Goal: Check status

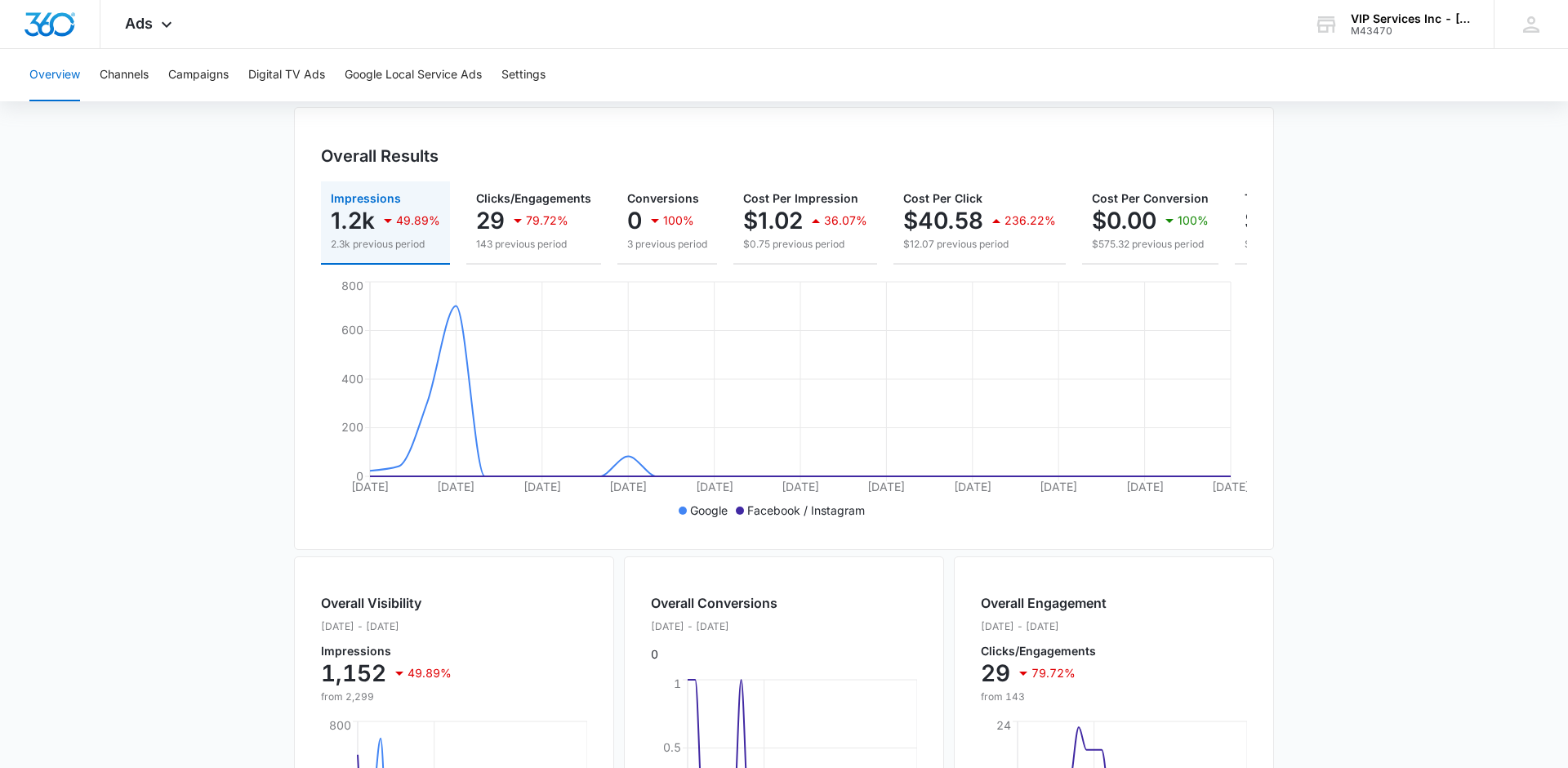
scroll to position [72, 0]
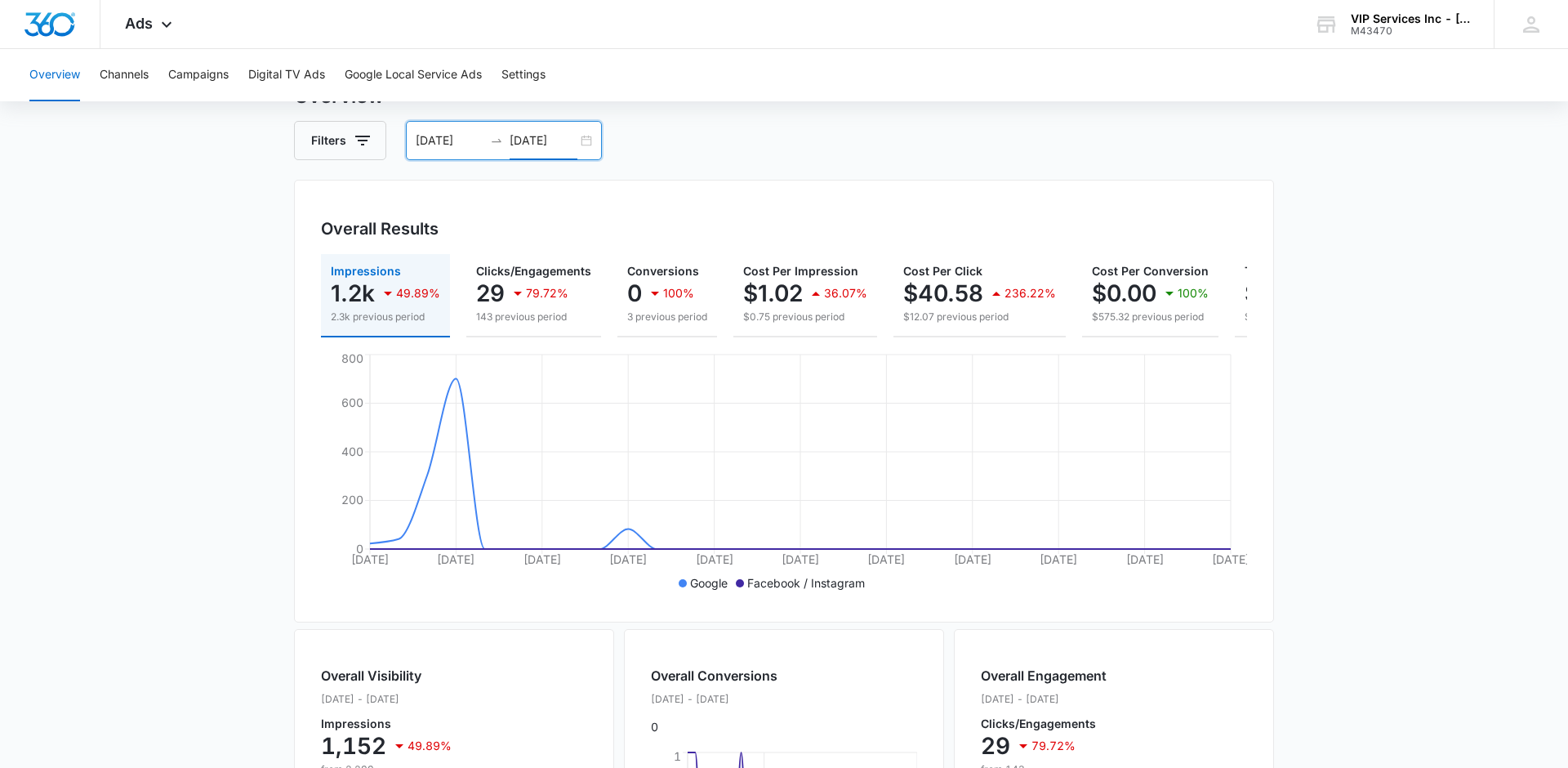
click at [568, 139] on input "[DATE]" at bounding box center [544, 140] width 68 height 18
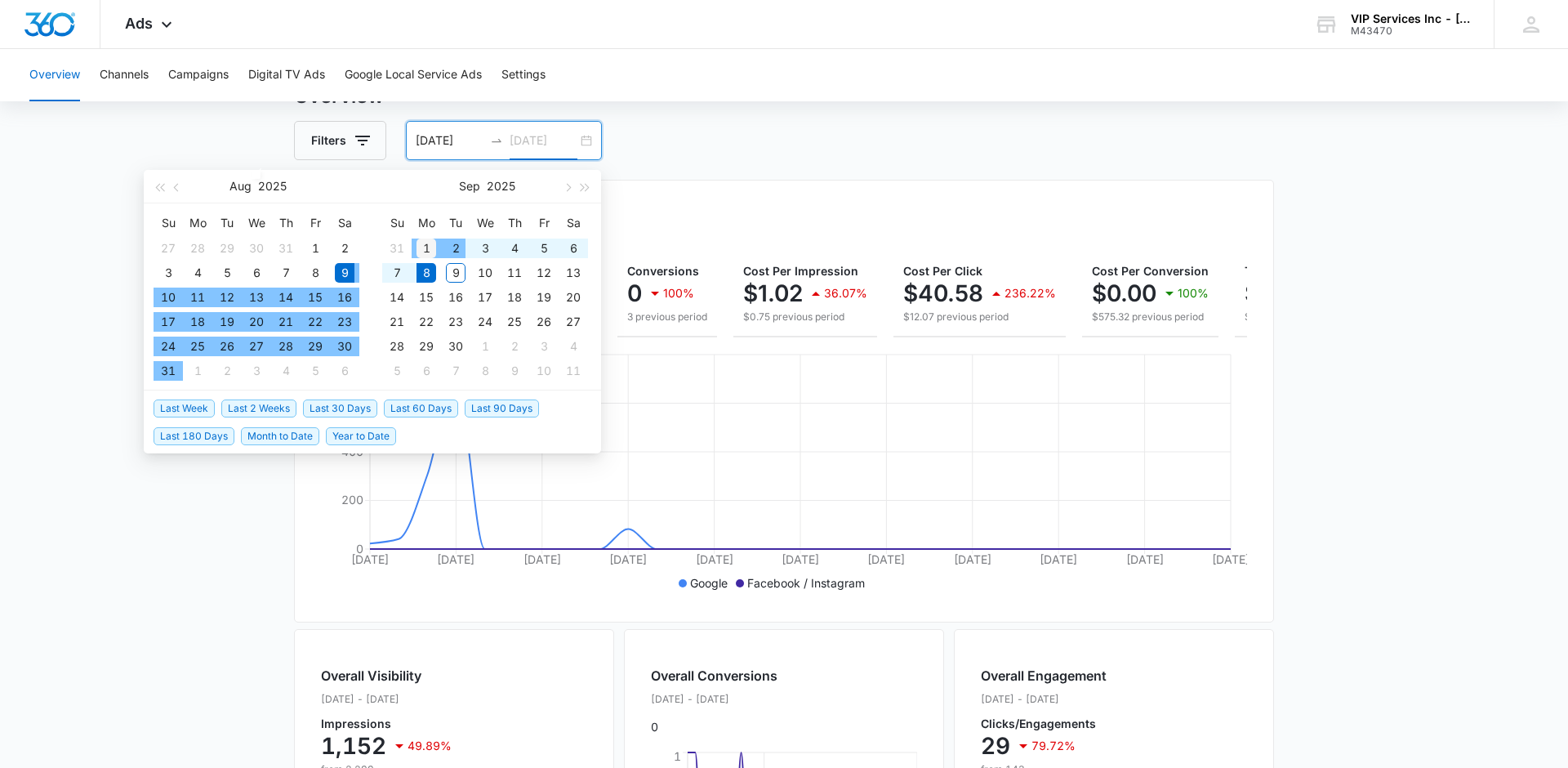
type input "[DATE]"
click at [427, 249] on div "1" at bounding box center [426, 248] width 20 height 20
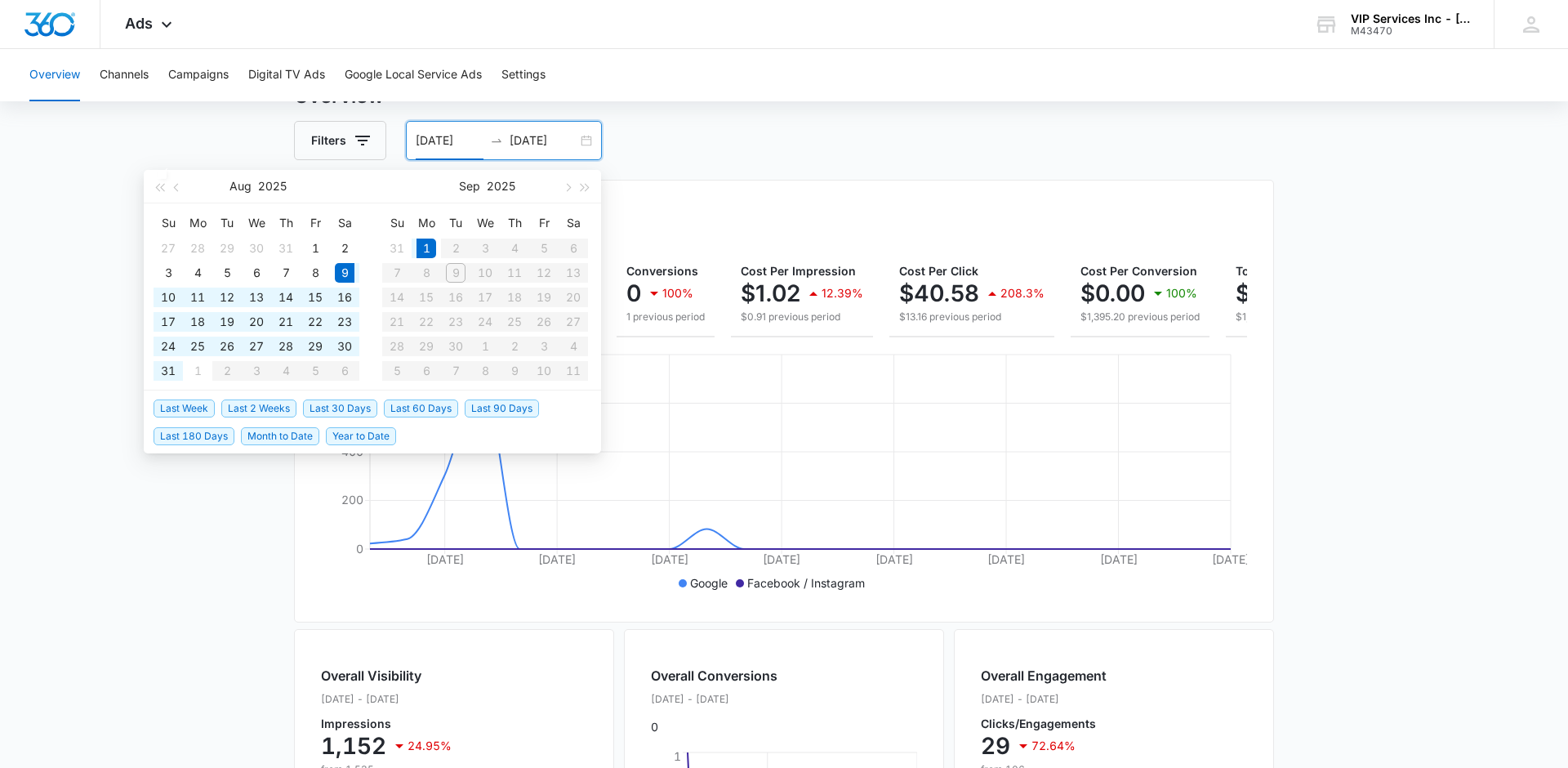
click at [458, 276] on table "Su Mo Tu We Th Fr Sa 31 1 2 3 4 5 6 7 8 9 10 11 12 13 14 15 16 17 18 19 20 21 2…" at bounding box center [484, 296] width 206 height 173
click at [455, 139] on input "[DATE]" at bounding box center [450, 140] width 68 height 18
type input "[DATE]"
click at [425, 246] on div "1" at bounding box center [426, 248] width 20 height 20
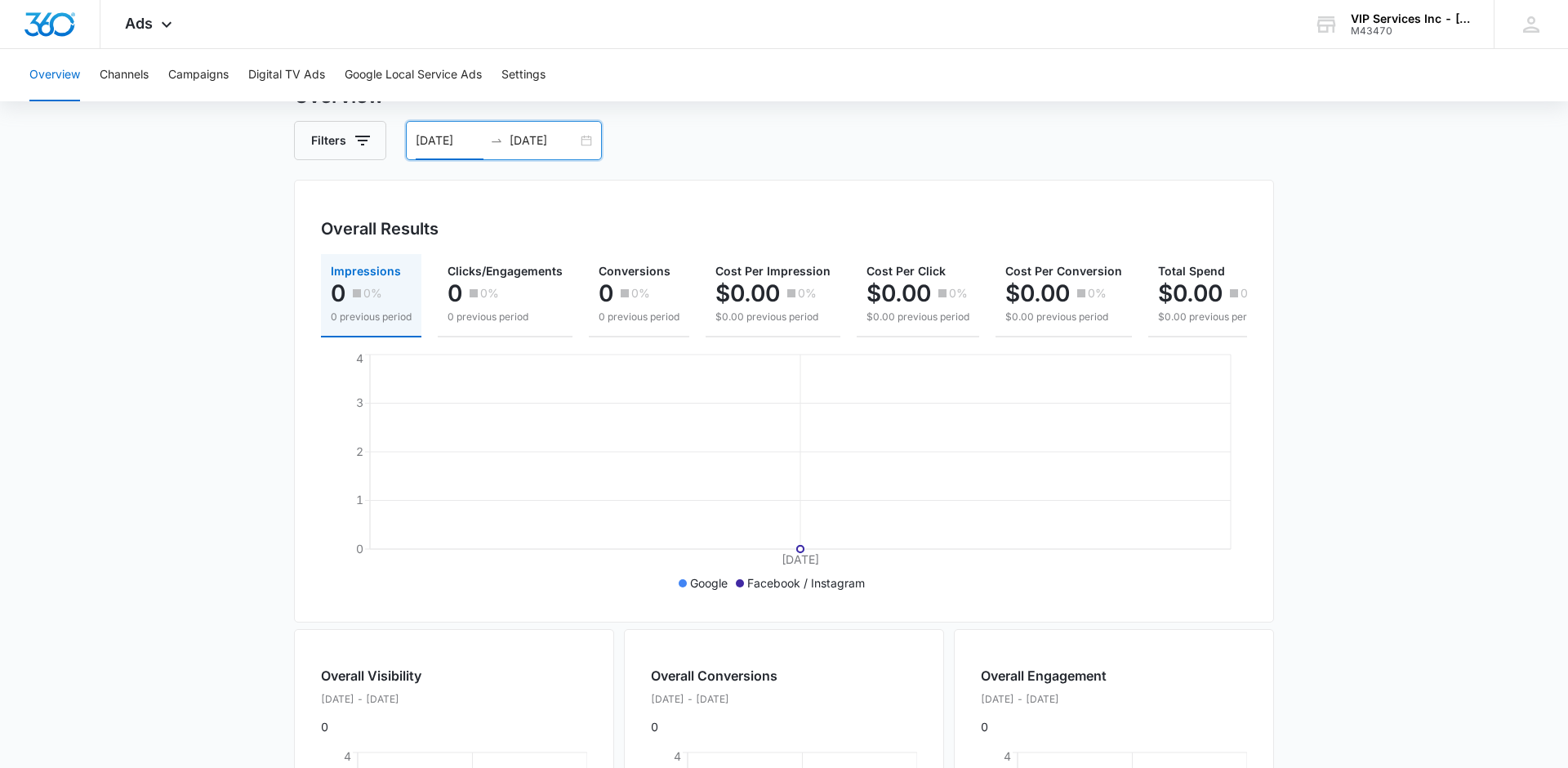
click at [571, 142] on input "[DATE]" at bounding box center [544, 140] width 68 height 18
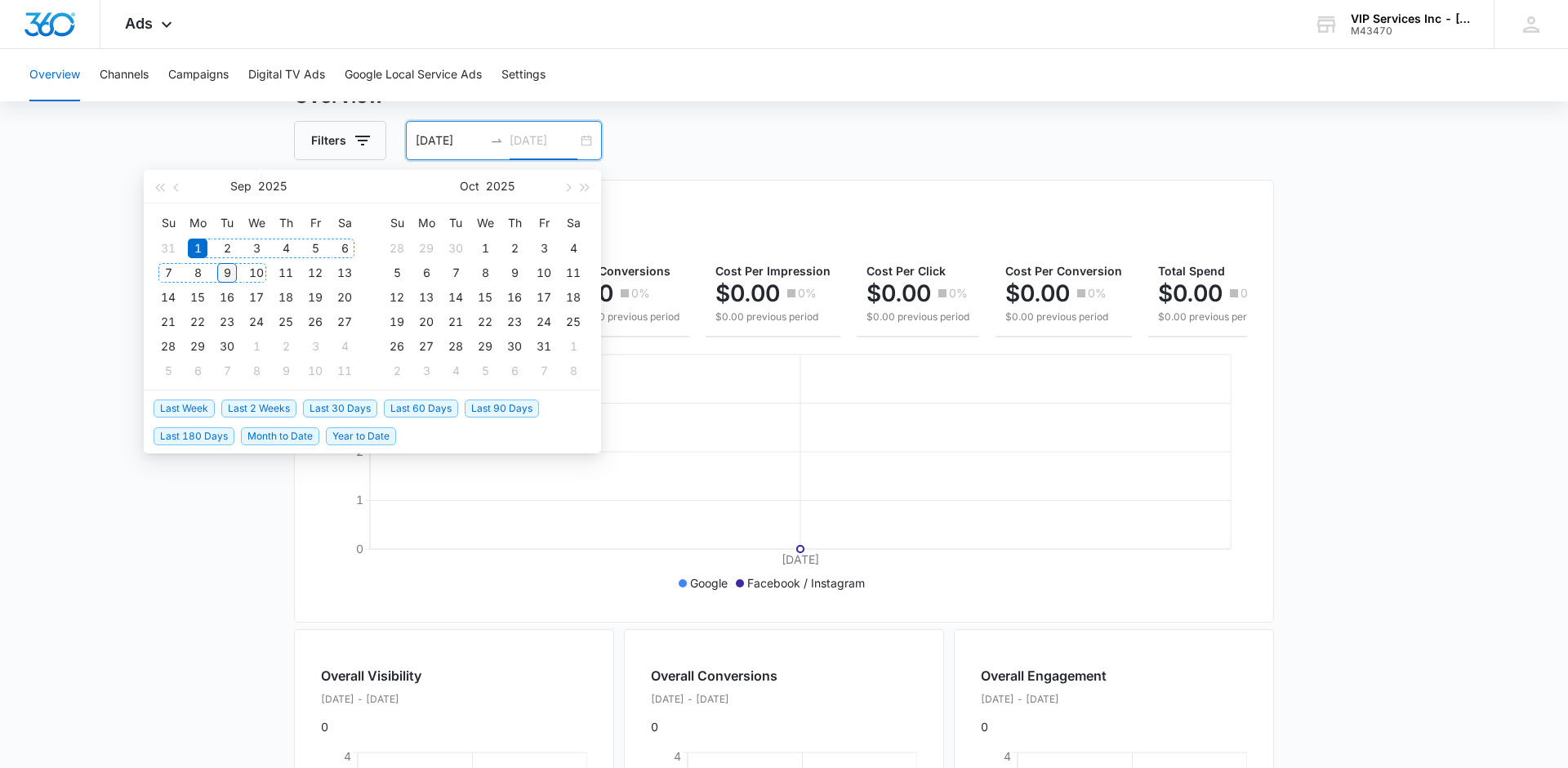
type input "[DATE]"
click at [227, 270] on div "9" at bounding box center [227, 273] width 20 height 20
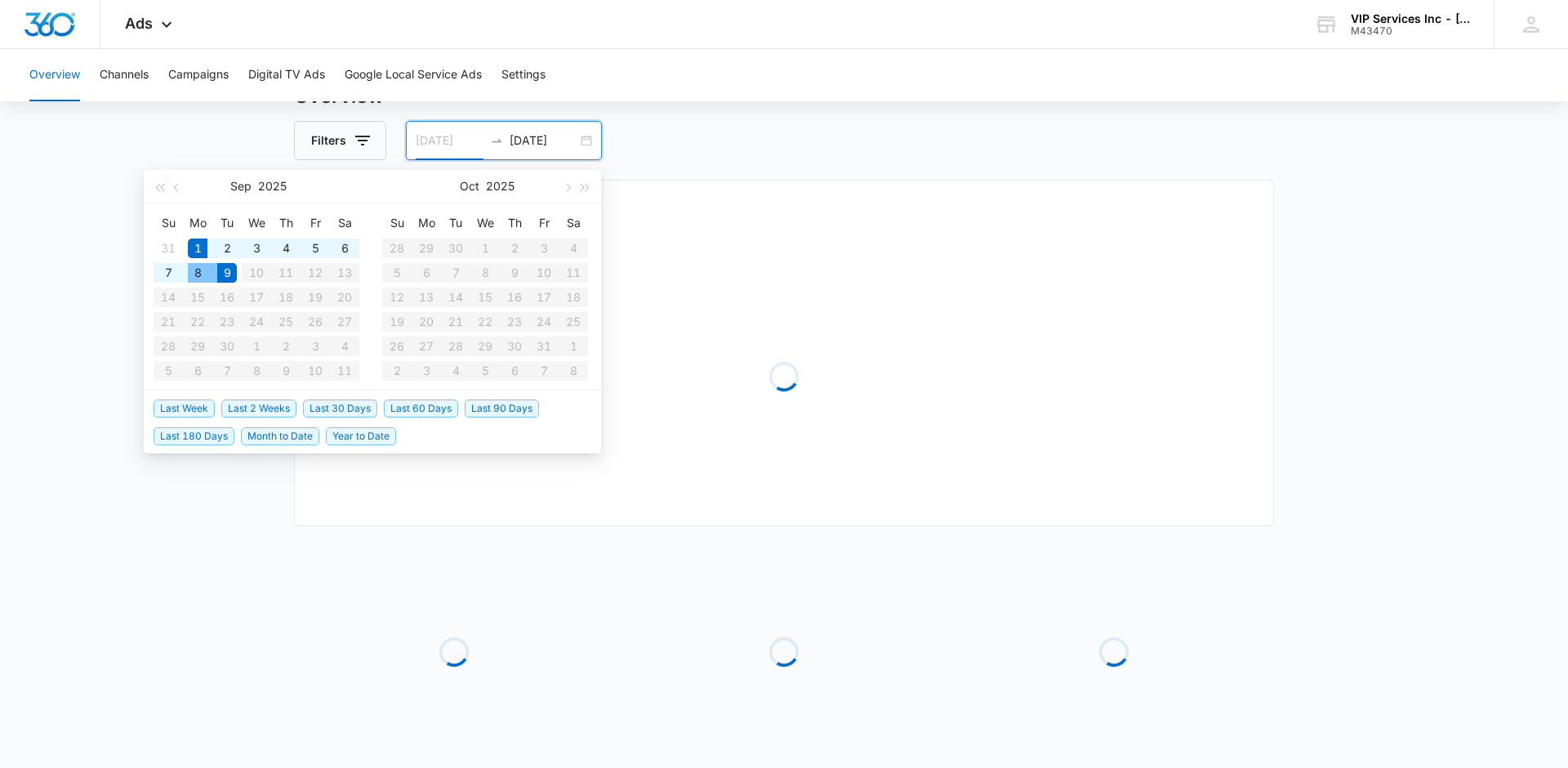
type input "[DATE]"
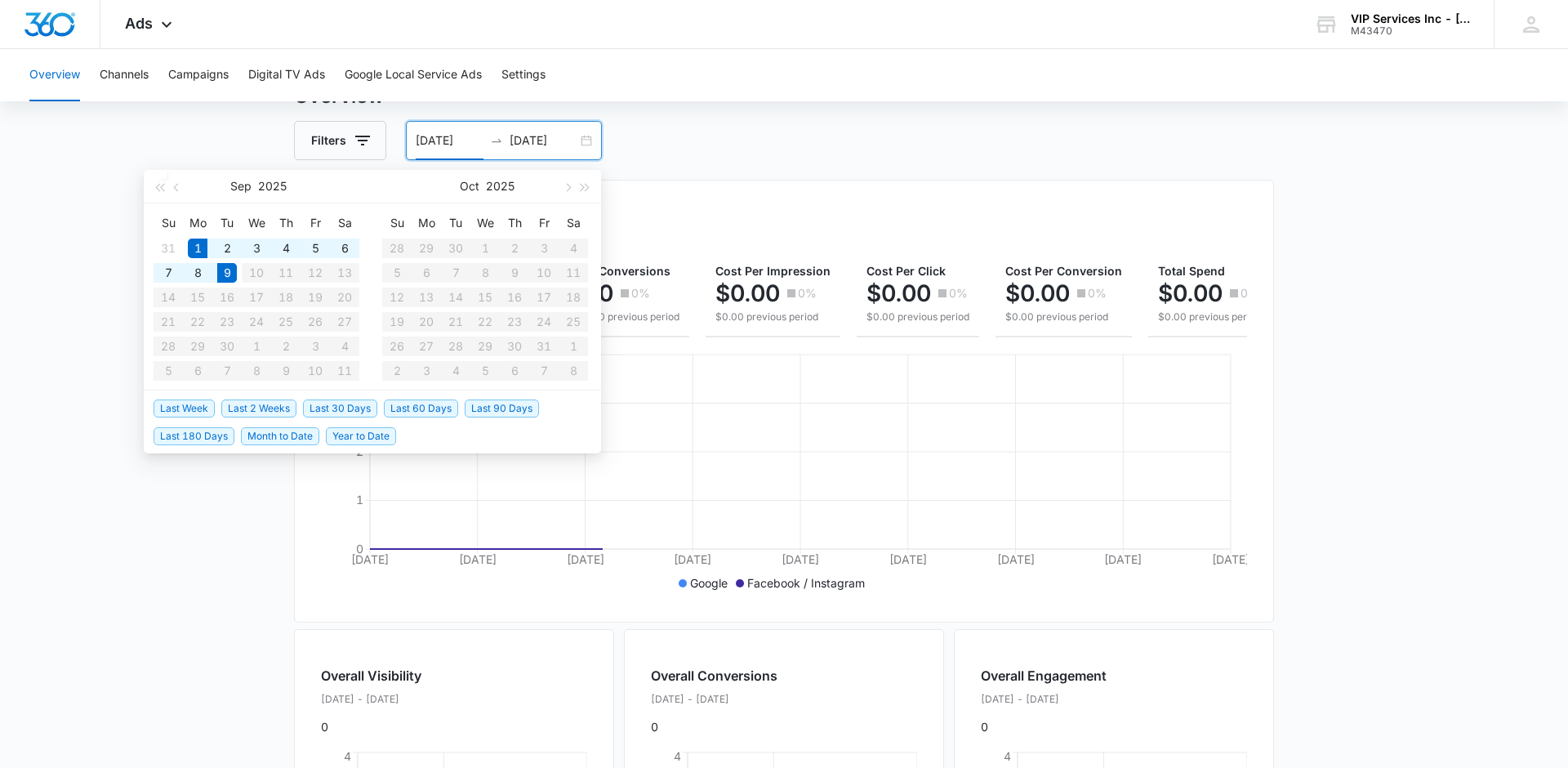
click at [123, 312] on main "Overview Filters [DATE] [DATE] Overall Results Impressions 0 0% 0 previous peri…" at bounding box center [784, 648] width 1568 height 1132
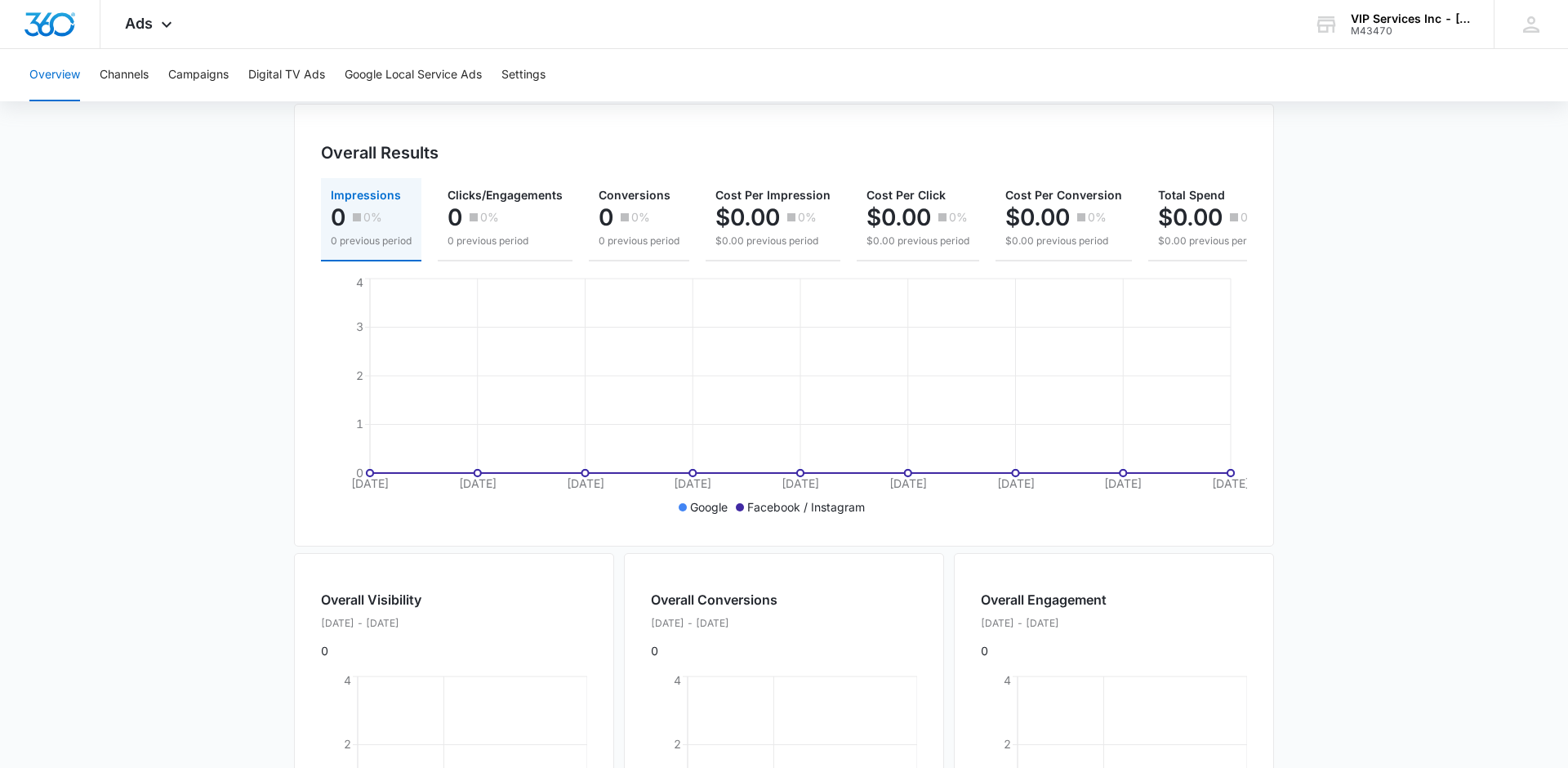
scroll to position [0, 0]
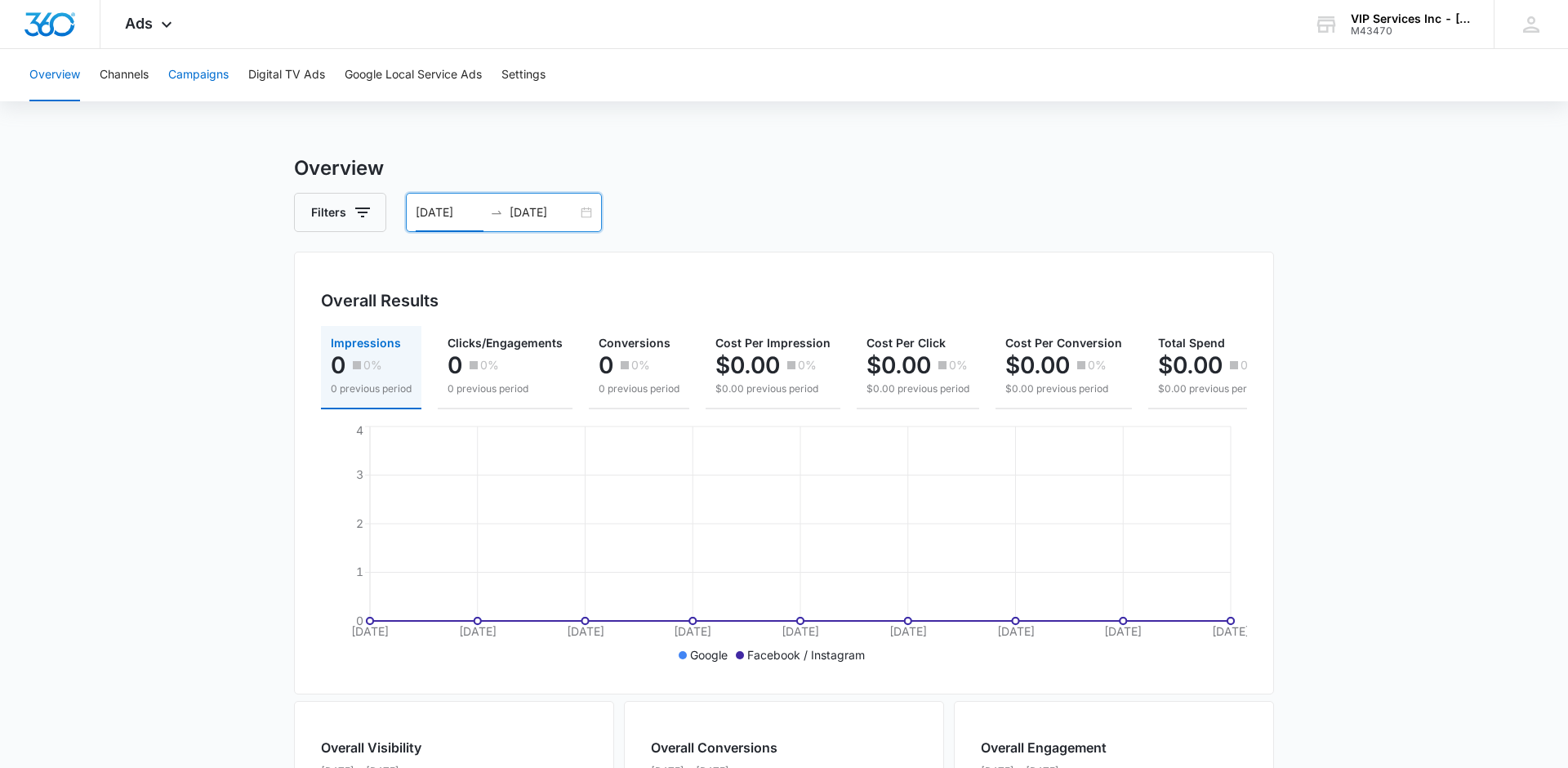
click at [189, 78] on button "Campaigns" at bounding box center [198, 75] width 60 height 53
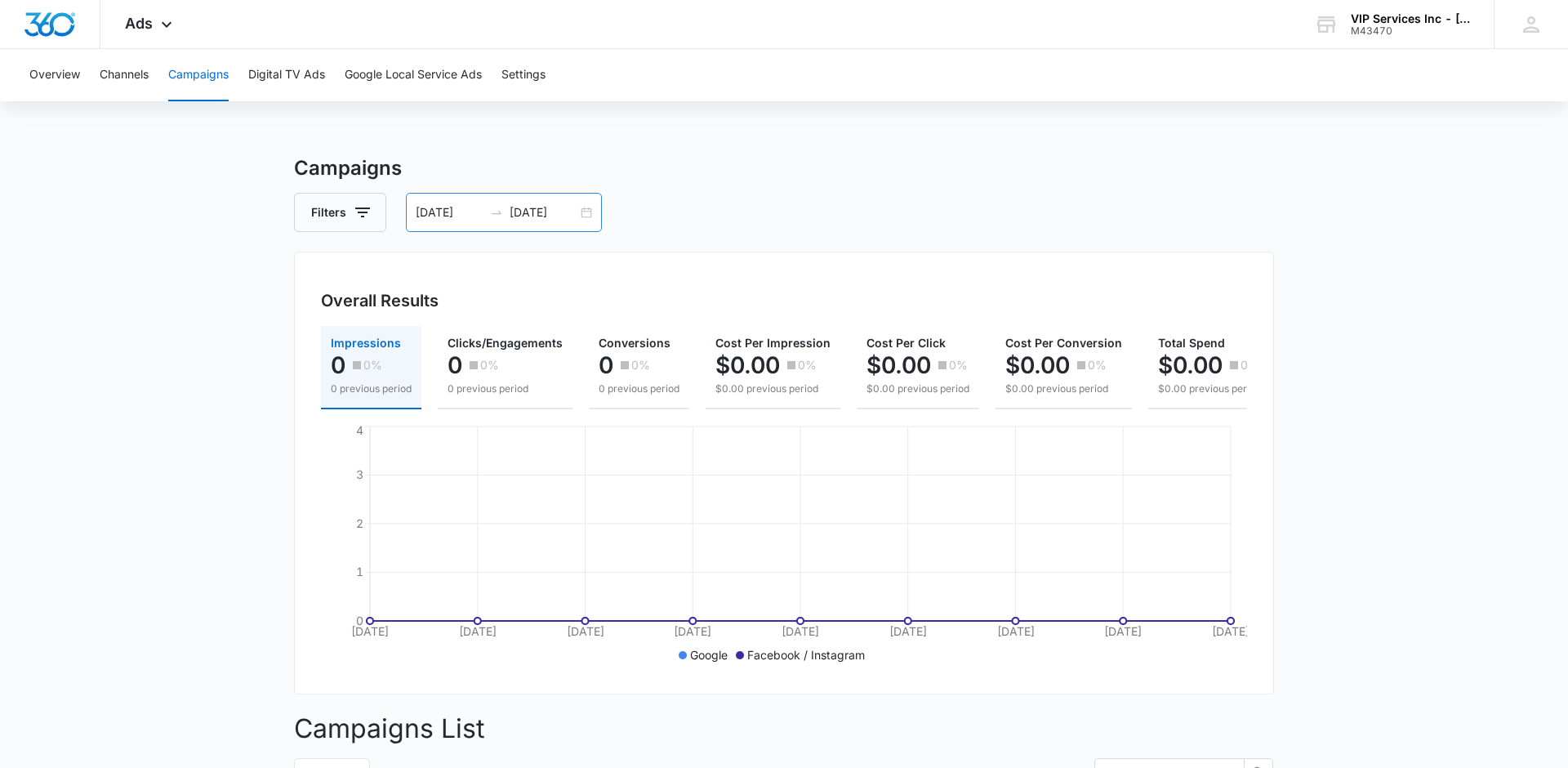
click at [585, 215] on div "[DATE] [DATE]" at bounding box center [504, 213] width 196 height 40
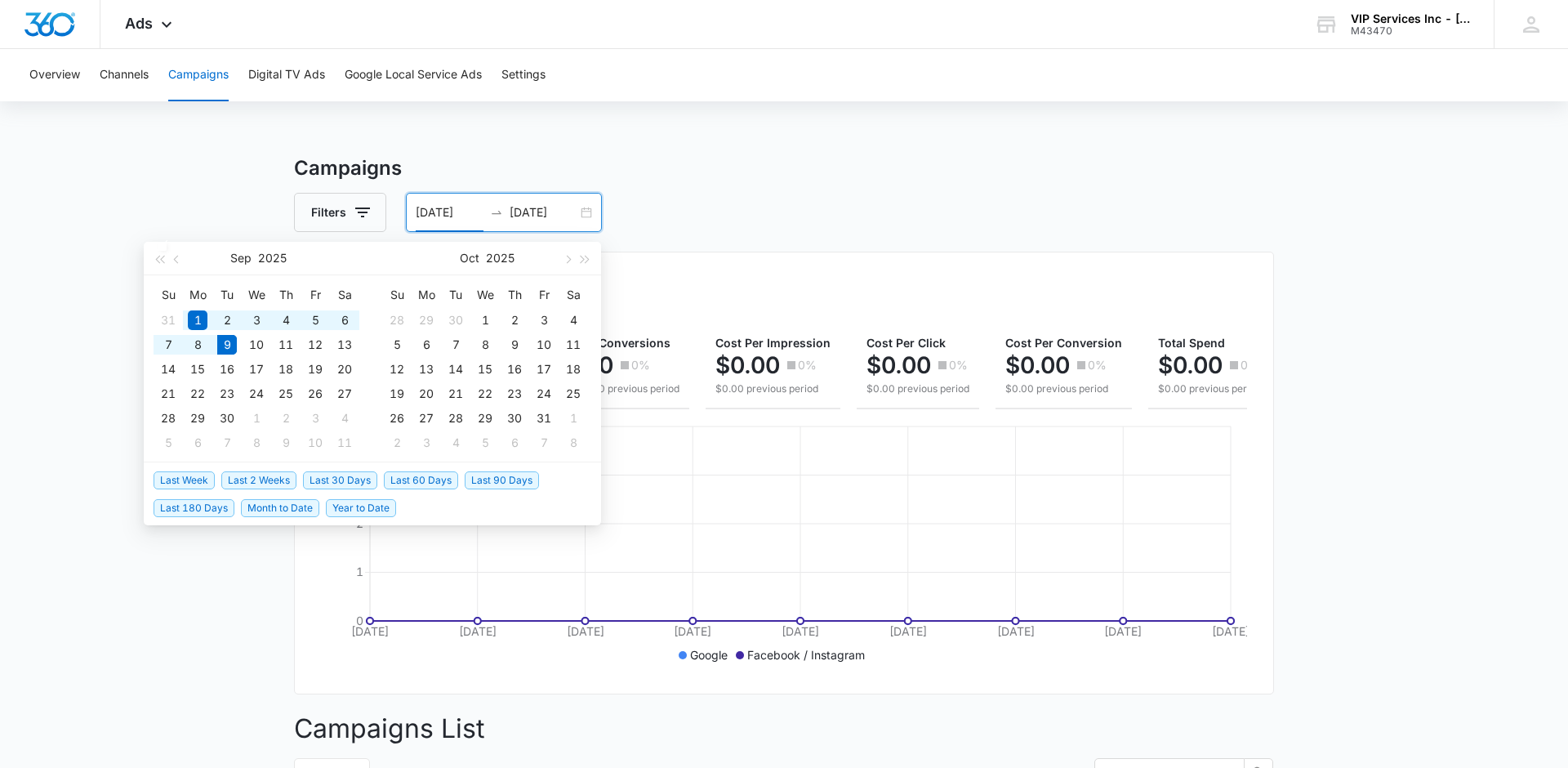
click at [339, 508] on span "Year to Date" at bounding box center [360, 508] width 71 height 18
type input "[DATE]"
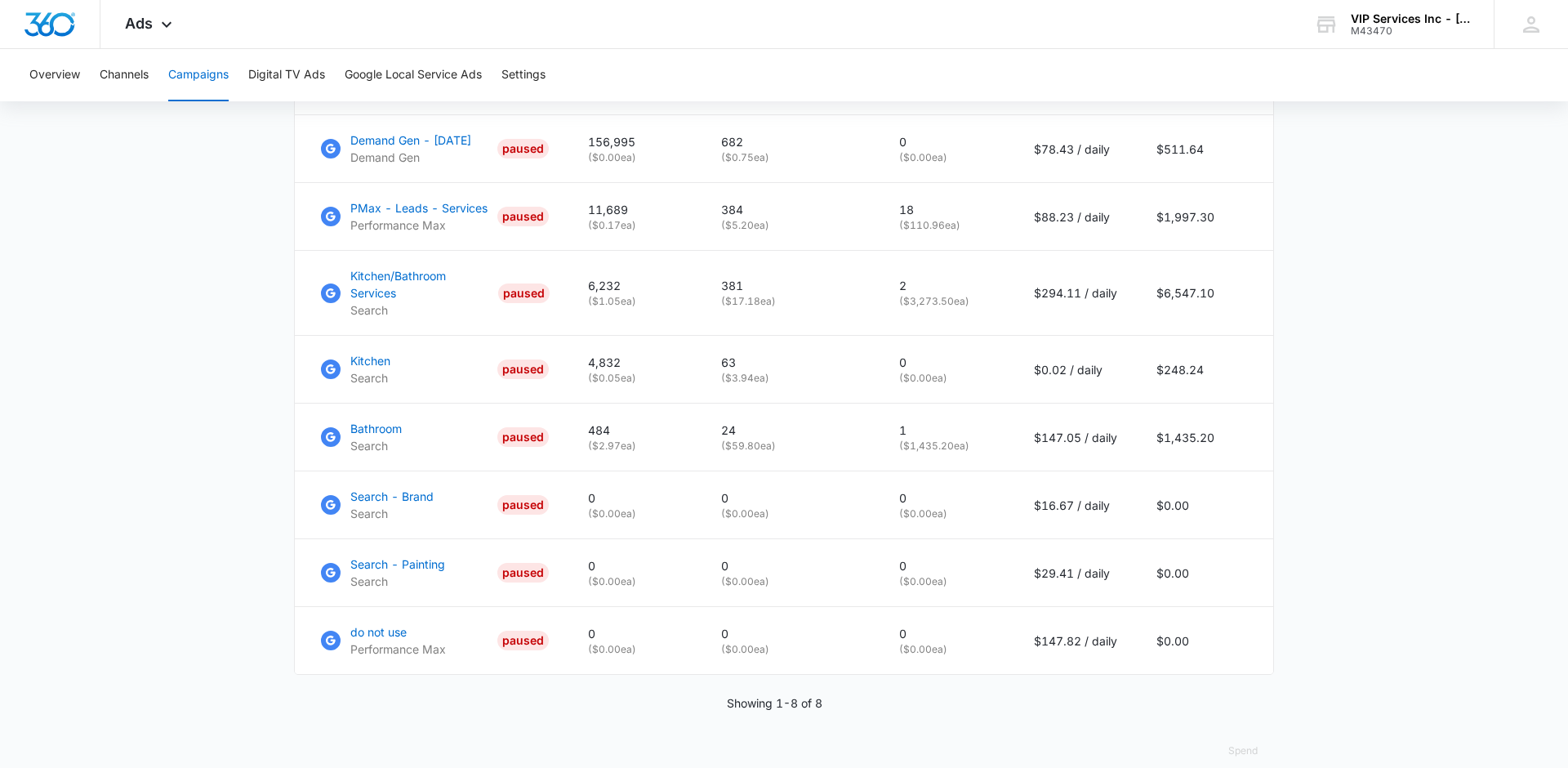
scroll to position [800, 0]
